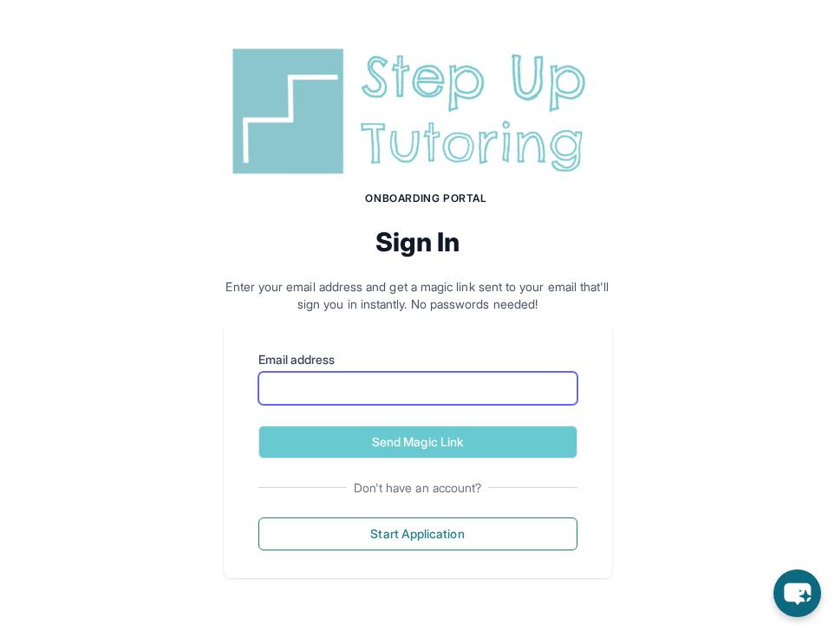
click at [382, 403] on input "Email address" at bounding box center [417, 388] width 319 height 33
type input "**********"
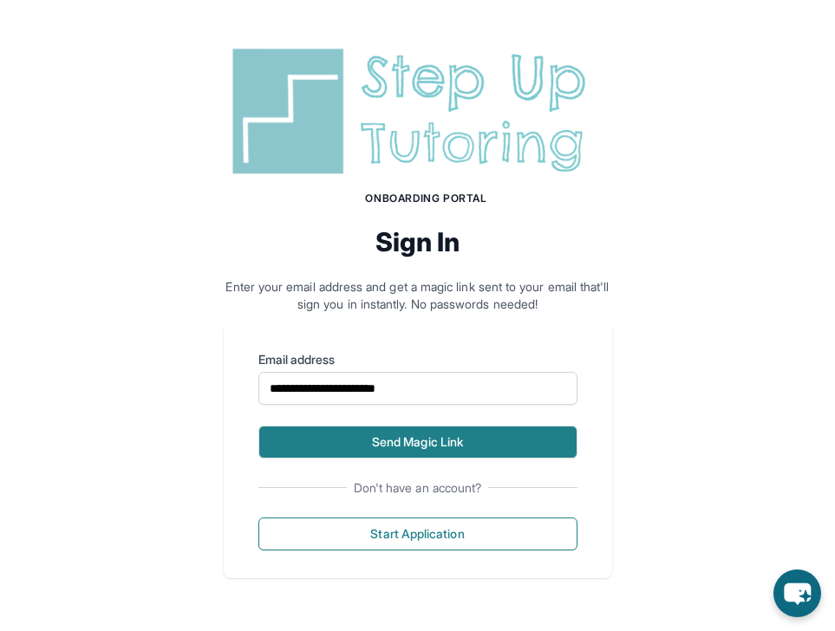
click at [414, 440] on button "Send Magic Link" at bounding box center [417, 442] width 319 height 33
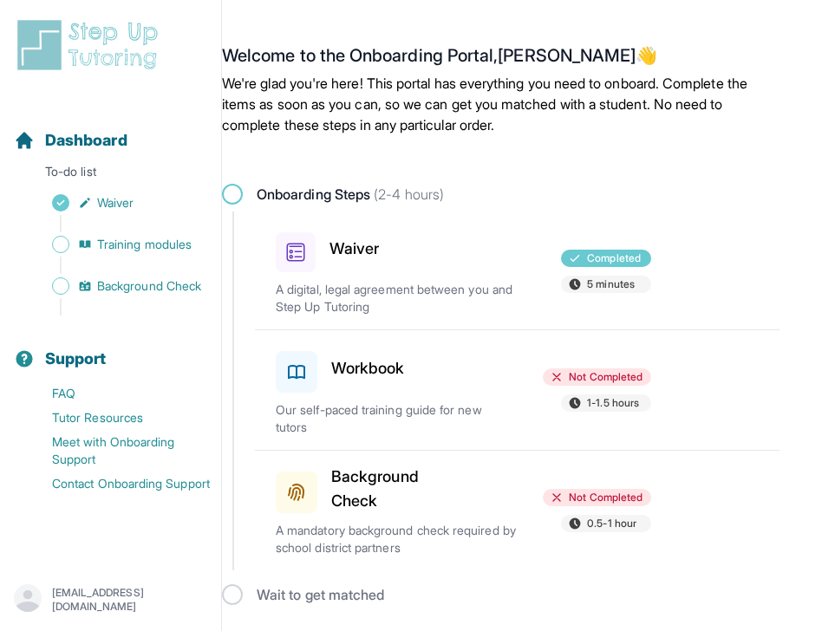
click at [411, 415] on p "Our self-paced training guide for new tutors" at bounding box center [396, 418] width 241 height 35
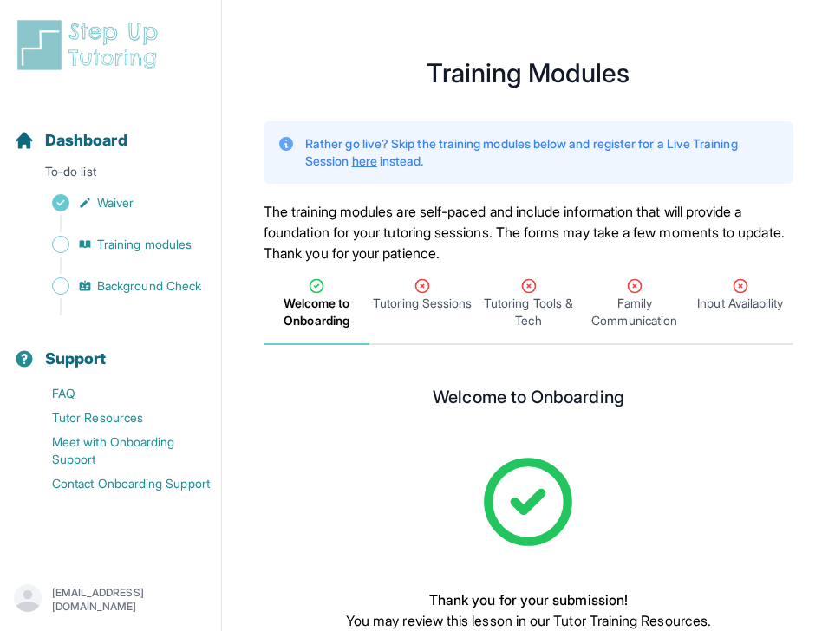
scroll to position [121, 0]
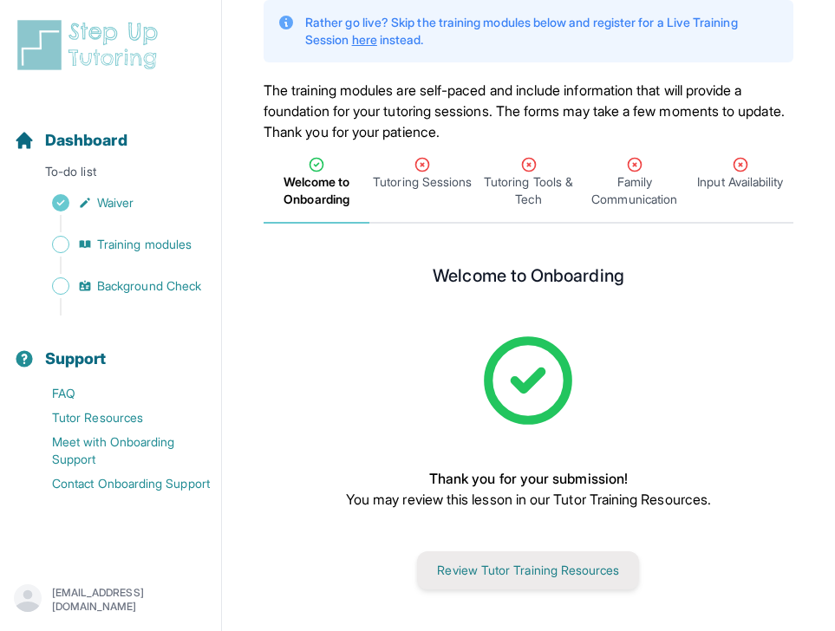
click at [531, 583] on button "Review Tutor Training Resources" at bounding box center [528, 570] width 222 height 38
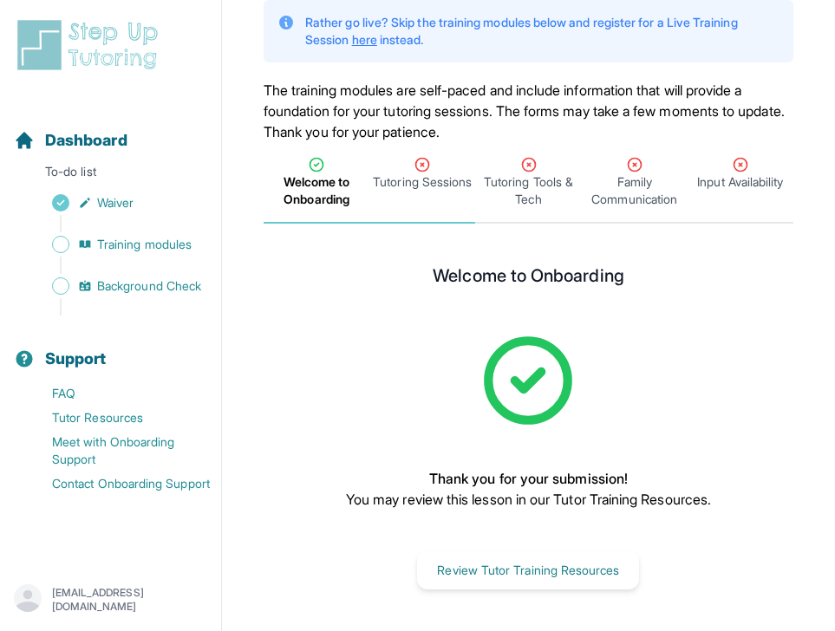
click at [415, 179] on span "Tutoring Sessions" at bounding box center [422, 181] width 99 height 17
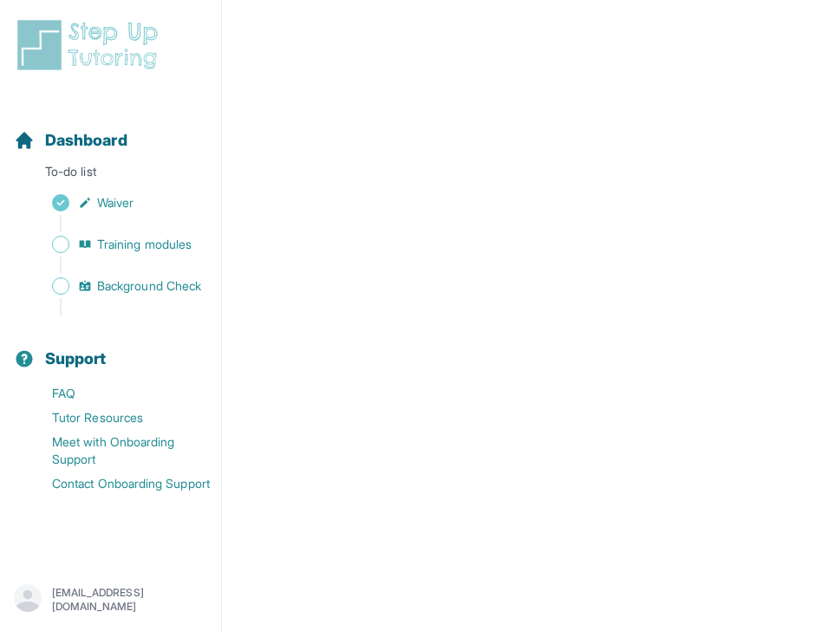
scroll to position [790, 0]
